Goal: Information Seeking & Learning: Learn about a topic

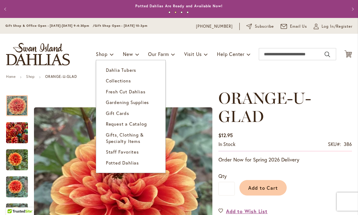
click at [132, 70] on span "Dahlia Tubers" at bounding box center [121, 70] width 30 height 6
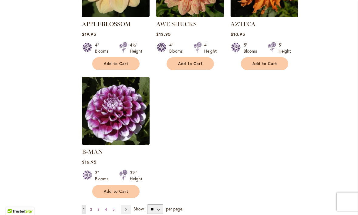
scroll to position [715, 0]
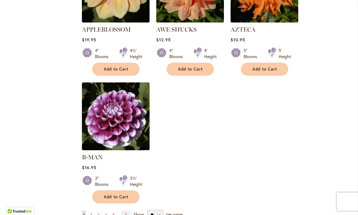
click at [127, 210] on link "Page Next" at bounding box center [126, 214] width 10 height 9
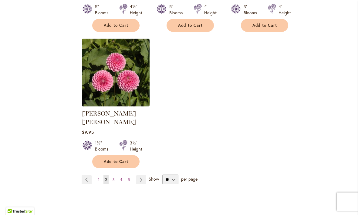
scroll to position [751, 0]
click at [141, 175] on link "Page Next" at bounding box center [141, 179] width 10 height 9
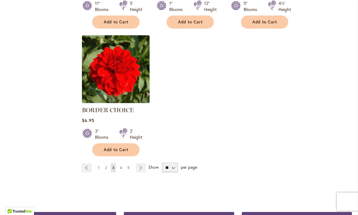
scroll to position [758, 0]
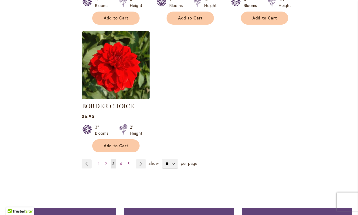
click at [141, 164] on link "Page Next" at bounding box center [141, 163] width 10 height 9
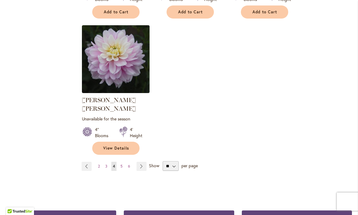
scroll to position [791, 0]
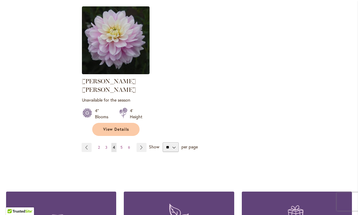
click at [142, 143] on link "Page Next" at bounding box center [142, 147] width 10 height 9
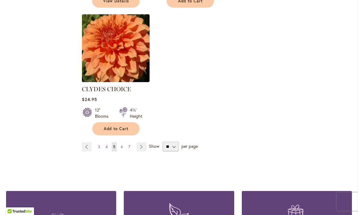
scroll to position [792, 0]
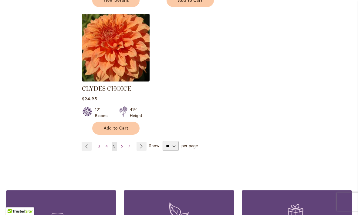
click at [153, 142] on span "Show" at bounding box center [154, 145] width 10 height 6
click at [163, 141] on select "** ** ** **" at bounding box center [171, 146] width 16 height 10
click at [142, 141] on link "Page Next" at bounding box center [142, 145] width 10 height 9
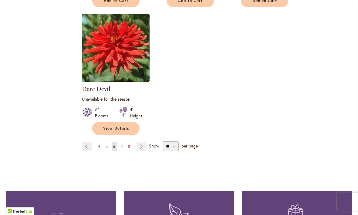
scroll to position [798, 0]
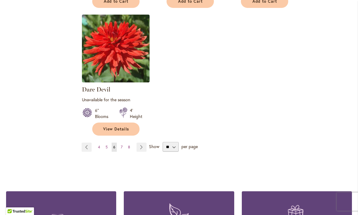
click at [143, 142] on link "Page Next" at bounding box center [142, 146] width 10 height 9
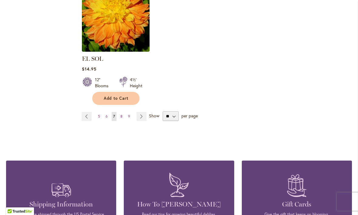
scroll to position [812, 0]
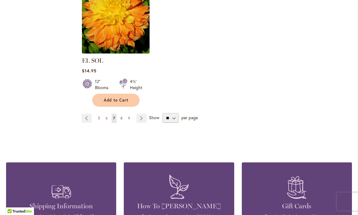
click at [142, 114] on link "Page Next" at bounding box center [142, 118] width 10 height 9
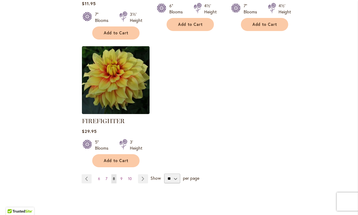
scroll to position [773, 0]
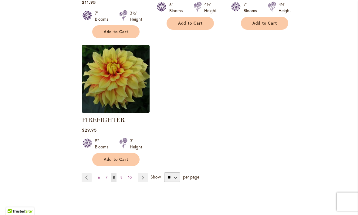
click at [144, 177] on link "Page Next" at bounding box center [143, 177] width 10 height 9
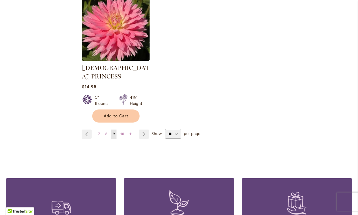
scroll to position [830, 0]
click at [143, 129] on link "Page Next" at bounding box center [144, 133] width 10 height 9
